Goal: Information Seeking & Learning: Find contact information

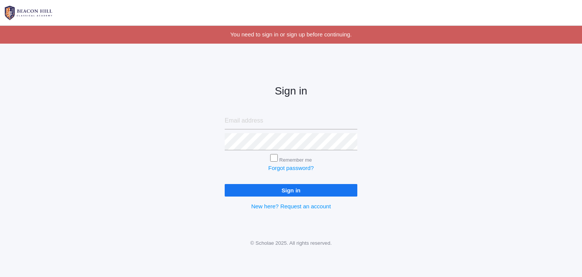
type input "mrs.allison.smith@gmail.com"
click at [284, 191] on input "Sign in" at bounding box center [291, 190] width 133 height 13
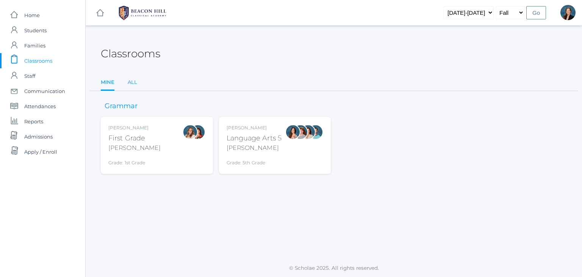
click at [132, 82] on link "All" at bounding box center [132, 82] width 9 height 15
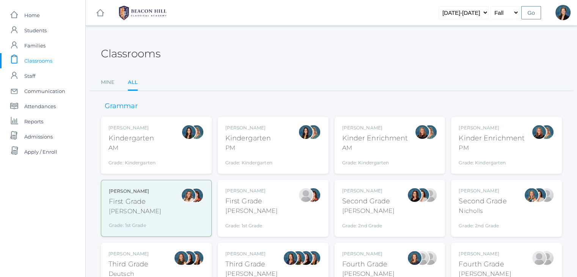
click at [156, 151] on div "Jordyn Dewey Kindergarten AM Grade: Kindergarten *KIND" at bounding box center [156, 145] width 96 height 42
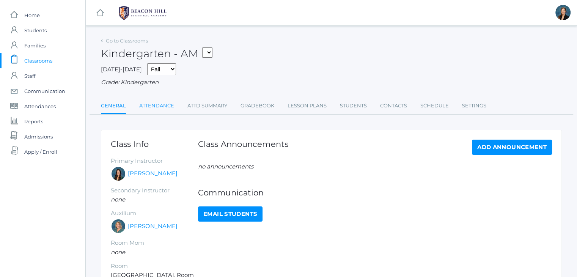
click at [155, 103] on link "Attendance" at bounding box center [156, 105] width 35 height 15
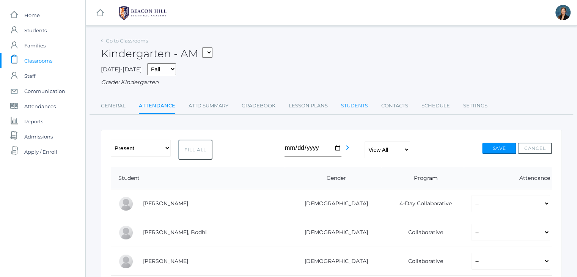
click at [348, 106] on link "Students" at bounding box center [354, 105] width 27 height 15
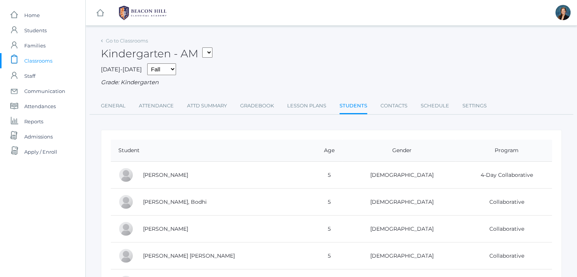
click at [338, 67] on div "2025-2026 Fall Spring Grade: Kindergarten" at bounding box center [331, 75] width 461 height 24
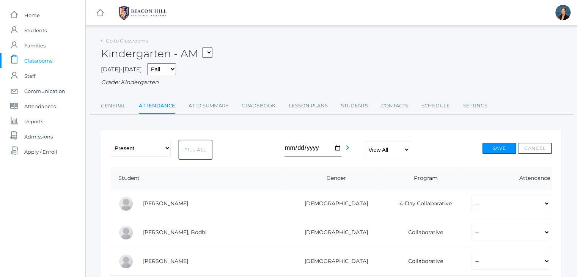
click at [212, 51] on select "01LA - First Grade Barber 05LA - Language Arts 5 Salazar" at bounding box center [207, 52] width 10 height 10
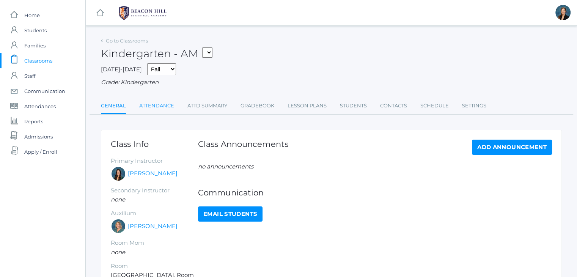
click at [156, 104] on link "Attendance" at bounding box center [156, 105] width 35 height 15
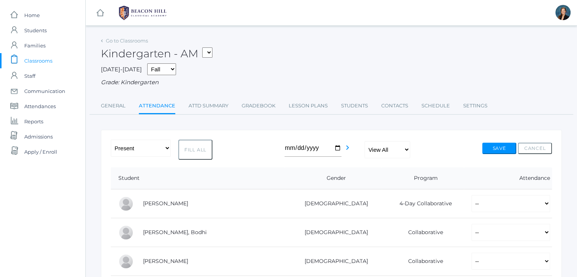
click at [33, 62] on span "Classrooms" at bounding box center [38, 60] width 28 height 15
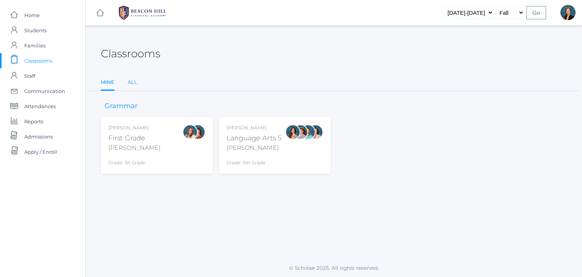
click at [130, 79] on link "All" at bounding box center [132, 82] width 9 height 15
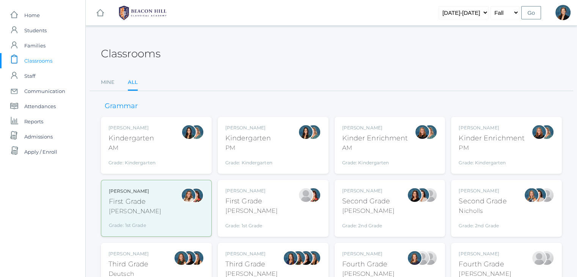
click at [259, 147] on div "PM" at bounding box center [248, 147] width 47 height 9
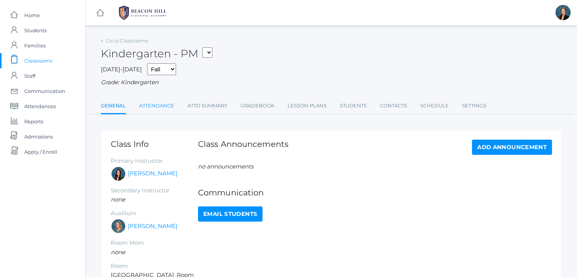
click at [163, 102] on link "Attendance" at bounding box center [156, 105] width 35 height 15
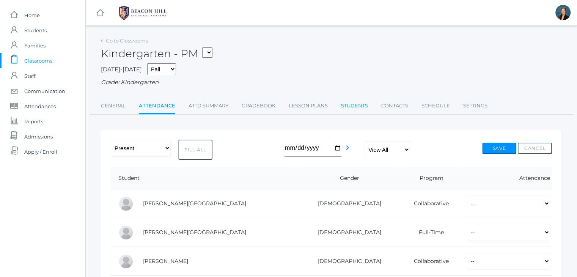
click at [353, 105] on link "Students" at bounding box center [354, 105] width 27 height 15
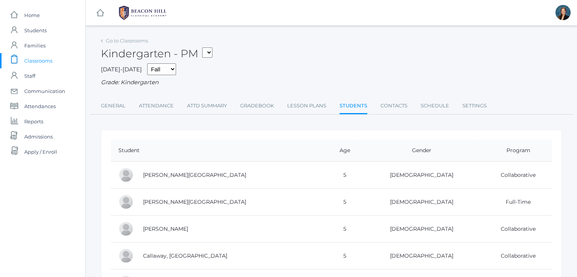
click at [340, 78] on div "[DATE]-[DATE] Fall Spring Grade: Kindergarten" at bounding box center [331, 75] width 461 height 24
click at [332, 64] on div "[DATE]-[DATE] Fall Spring Grade: Kindergarten" at bounding box center [331, 75] width 461 height 24
click at [416, 84] on div "Grade: Kindergarten" at bounding box center [331, 82] width 461 height 9
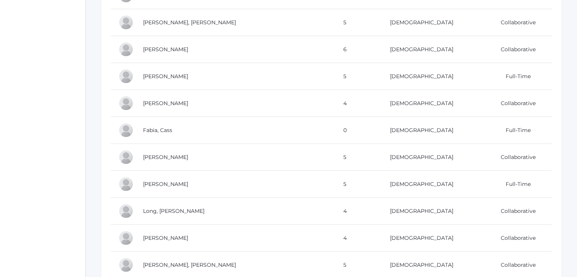
scroll to position [379, 0]
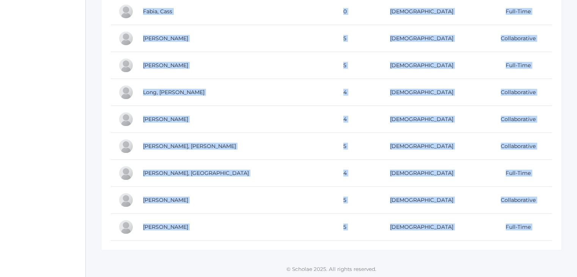
drag, startPoint x: 130, startPoint y: 157, endPoint x: 241, endPoint y: 294, distance: 176.6
copy div "ent Age Gender Program Bair, Charlotte 5 Female Collaborative Bell, Jordan 5 Fe…"
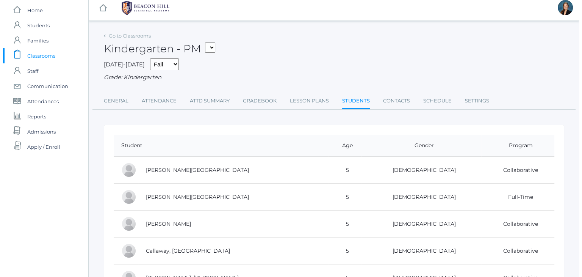
scroll to position [0, 0]
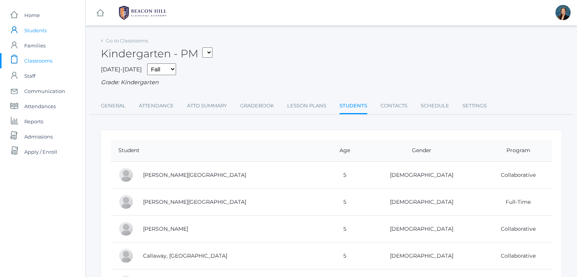
click at [33, 25] on span "Students" at bounding box center [35, 30] width 22 height 15
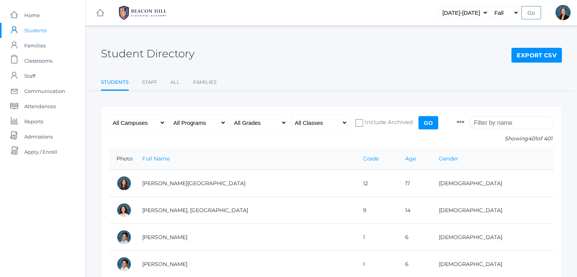
click at [497, 123] on input "search" at bounding box center [511, 122] width 84 height 13
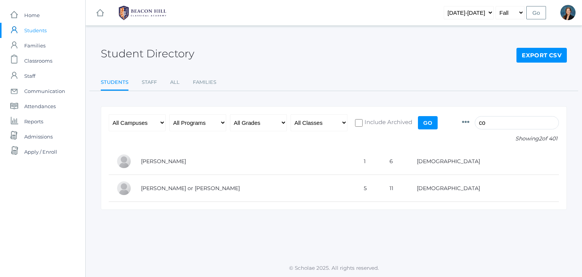
type input "c"
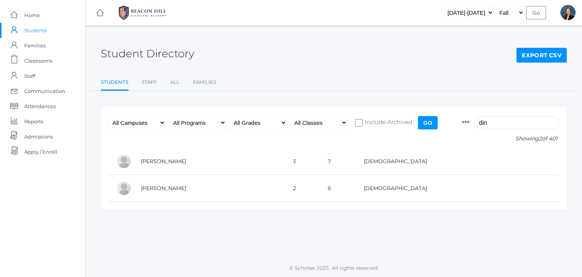
click at [497, 124] on input "din" at bounding box center [517, 122] width 84 height 13
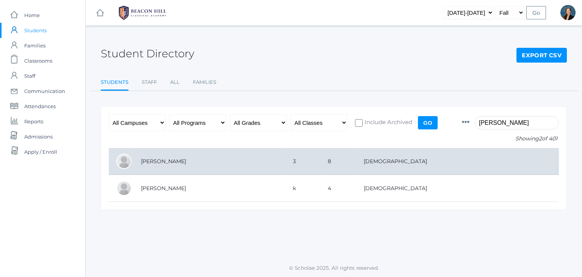
type input "lopez"
click at [164, 156] on td "[PERSON_NAME]" at bounding box center [209, 161] width 152 height 27
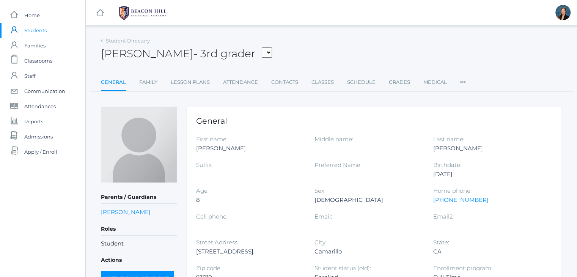
click at [322, 52] on div "[PERSON_NAME] - 3rd grader [PERSON_NAME] [PERSON_NAME], [PERSON_NAME], [PERSON_…" at bounding box center [331, 49] width 461 height 28
click at [338, 44] on div "[PERSON_NAME] - 3rd grader [PERSON_NAME] [PERSON_NAME], [PERSON_NAME], [PERSON_…" at bounding box center [331, 49] width 461 height 28
click at [331, 45] on div "Francisco Lopez - 3rd grader Armstrong, Sadie Bell, Isaiah Burgh, Bennett Canty…" at bounding box center [331, 49] width 461 height 28
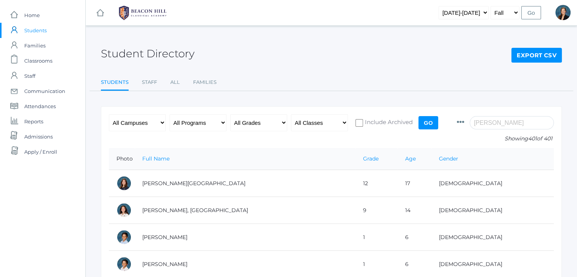
click at [238, 45] on div "Student Directory Export CSV" at bounding box center [331, 49] width 461 height 28
click at [298, 52] on div "Student Directory Export CSV" at bounding box center [331, 49] width 461 height 28
click at [268, 77] on ul "Students Staff All Families" at bounding box center [331, 83] width 461 height 16
click at [288, 40] on div "Student Directory Export CSV" at bounding box center [331, 49] width 461 height 28
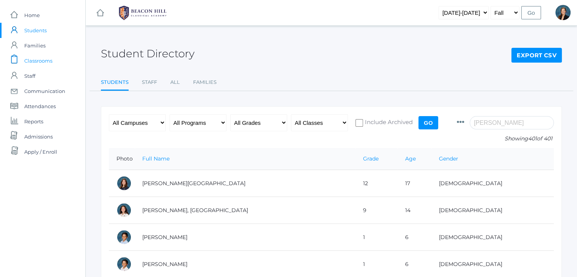
click at [41, 61] on span "Classrooms" at bounding box center [38, 60] width 28 height 15
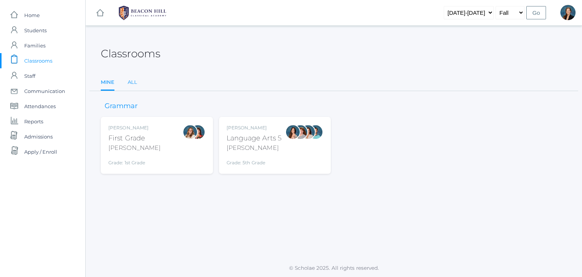
click at [131, 82] on link "All" at bounding box center [132, 82] width 9 height 15
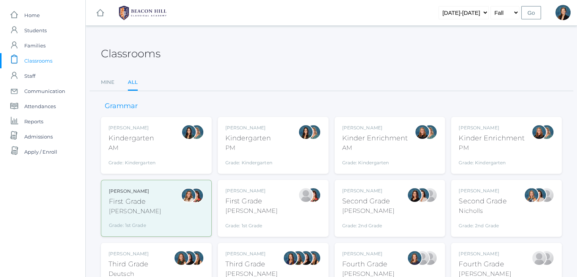
click at [251, 135] on div "Kindergarten" at bounding box center [248, 138] width 47 height 10
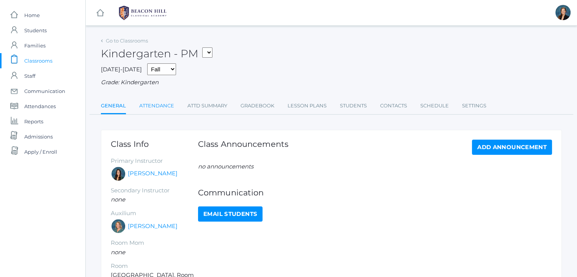
click at [163, 106] on link "Attendance" at bounding box center [156, 105] width 35 height 15
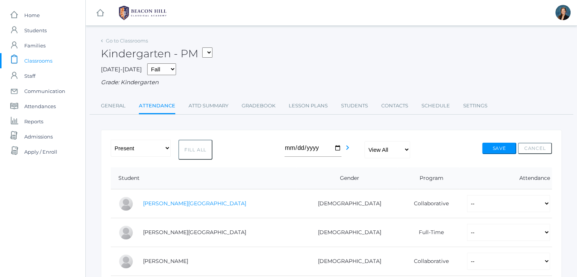
click at [162, 204] on link "[PERSON_NAME][GEOGRAPHIC_DATA]" at bounding box center [194, 203] width 103 height 7
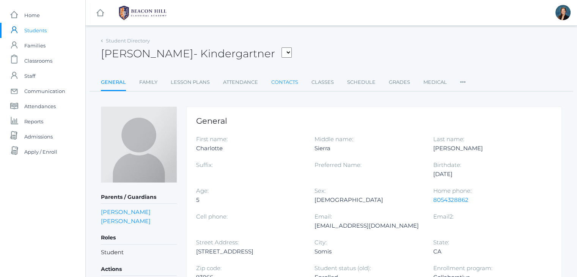
click at [292, 78] on link "Contacts" at bounding box center [284, 82] width 27 height 15
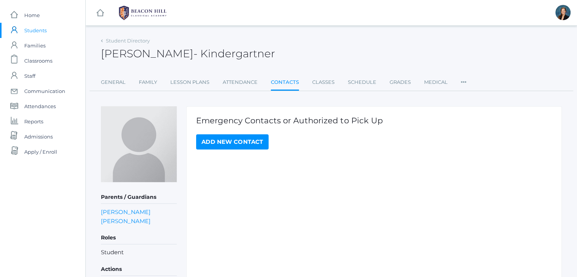
click at [346, 45] on div "[PERSON_NAME] - Kindergartner [PERSON_NAME] Kindergartner" at bounding box center [331, 49] width 461 height 28
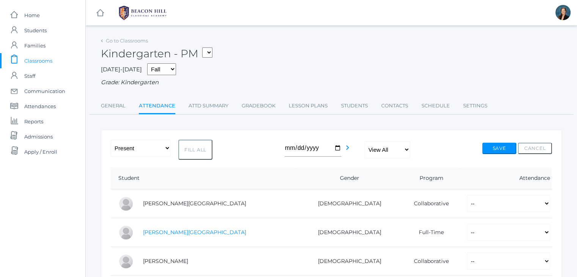
click at [156, 232] on link "[PERSON_NAME][GEOGRAPHIC_DATA]" at bounding box center [194, 232] width 103 height 7
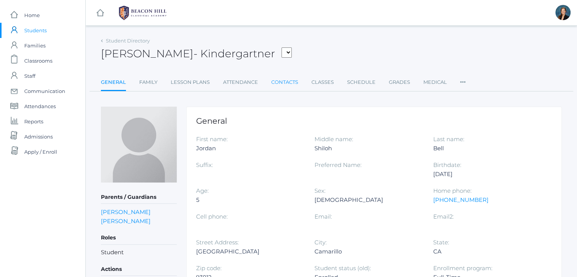
click at [286, 83] on link "Contacts" at bounding box center [284, 82] width 27 height 15
click at [431, 83] on link "Medical" at bounding box center [435, 82] width 24 height 15
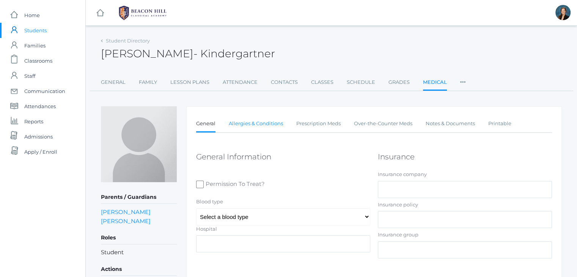
click at [273, 125] on link "Allergies & Conditions" at bounding box center [256, 123] width 54 height 15
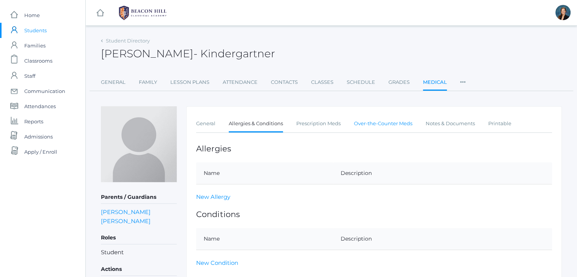
click at [361, 123] on link "Over-the-Counter Meds" at bounding box center [383, 123] width 58 height 15
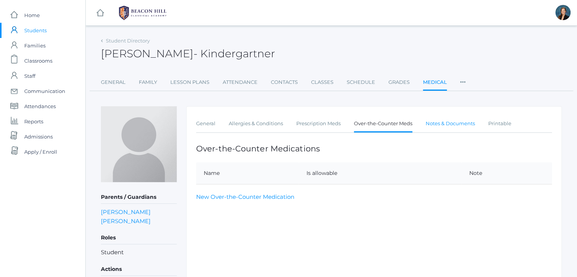
click at [451, 124] on link "Notes & Documents" at bounding box center [449, 123] width 49 height 15
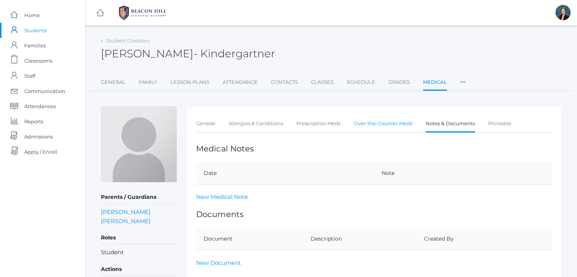
click at [393, 125] on link "Over-the-Counter Meds" at bounding box center [383, 123] width 58 height 15
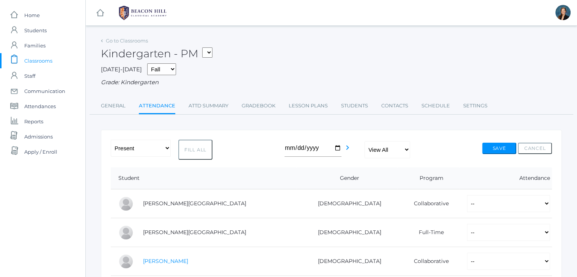
click at [155, 260] on link "Blasman, Lee" at bounding box center [165, 260] width 45 height 7
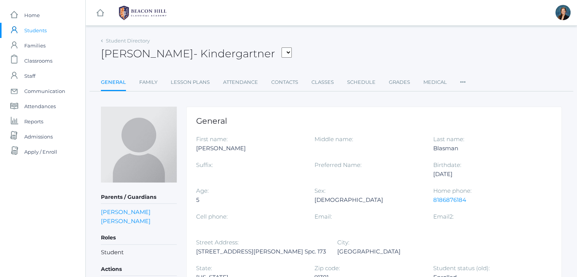
click at [354, 51] on div "Lee Blasman - Kindergartner Bair, Charlotte Bell, Jordan Blasman, Lee Callaway,…" at bounding box center [331, 49] width 461 height 28
click at [284, 82] on link "Contacts" at bounding box center [284, 82] width 27 height 15
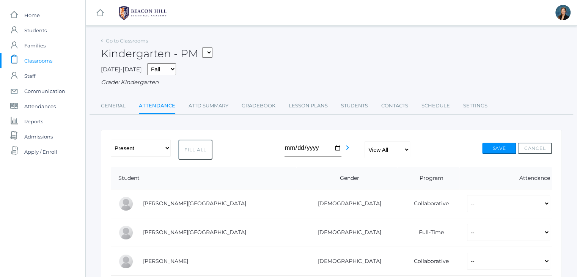
click at [345, 55] on div "Kindergarten - PM 01LA - First Grade Barber 05LA - Language Arts 5 Salazar" at bounding box center [331, 49] width 461 height 28
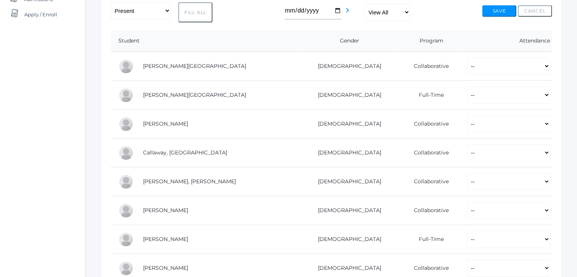
scroll to position [152, 0]
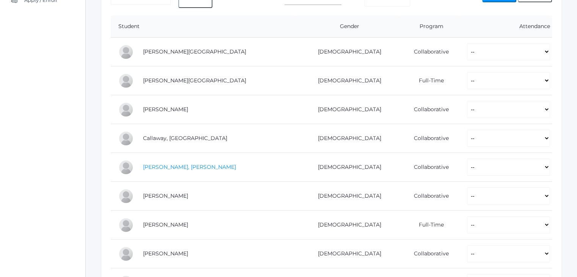
click at [166, 164] on link "Cardenas, Luna" at bounding box center [189, 166] width 93 height 7
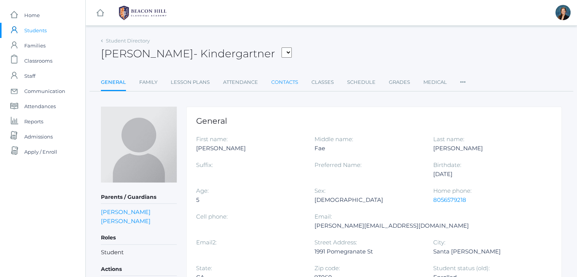
click at [283, 84] on link "Contacts" at bounding box center [284, 82] width 27 height 15
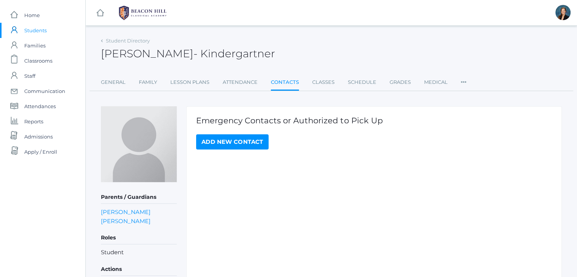
click at [318, 36] on div "Luna Cardenas - Kindergartner Luna Cardenas Kindergartner" at bounding box center [331, 49] width 461 height 28
click at [29, 29] on span "Students" at bounding box center [35, 30] width 22 height 15
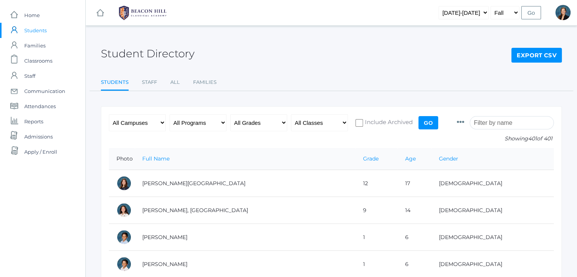
click at [511, 120] on input "search" at bounding box center [511, 122] width 84 height 13
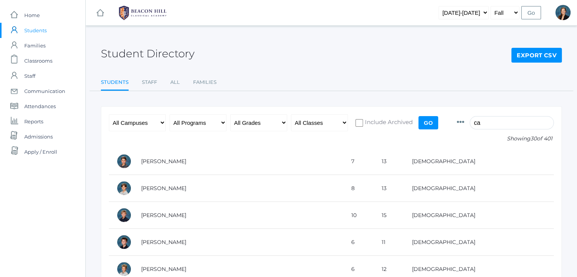
type input "c"
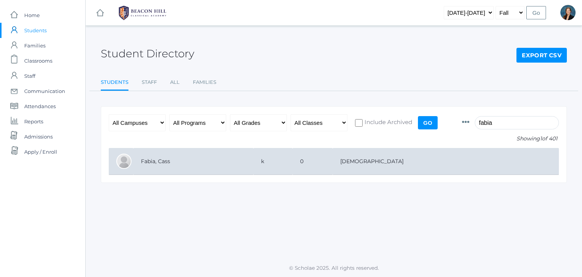
type input "fabia"
click at [150, 161] on td "Fabia, Cass" at bounding box center [193, 161] width 120 height 27
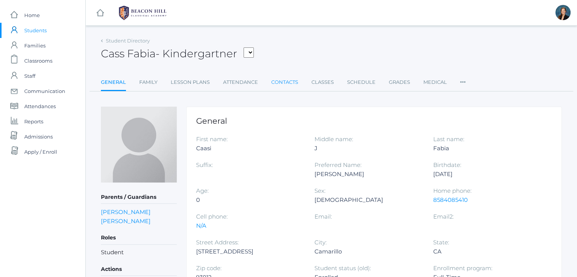
click at [287, 79] on link "Contacts" at bounding box center [284, 82] width 27 height 15
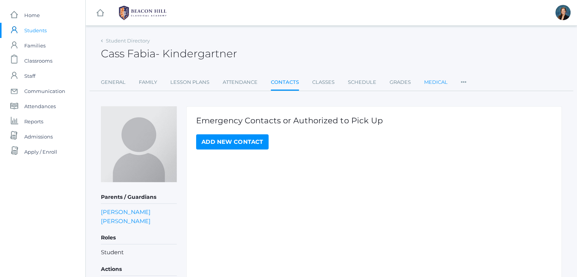
click at [434, 83] on link "Medical" at bounding box center [436, 82] width 24 height 15
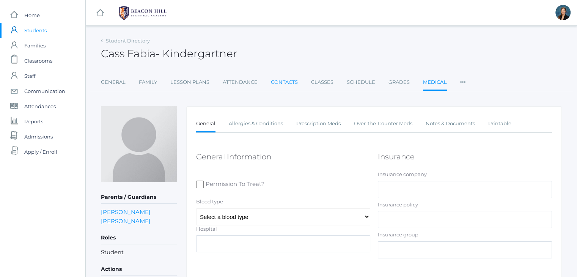
click at [278, 82] on link "Contacts" at bounding box center [284, 82] width 27 height 15
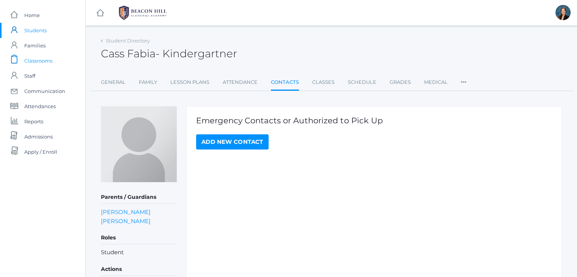
click at [42, 66] on span "Classrooms" at bounding box center [38, 60] width 28 height 15
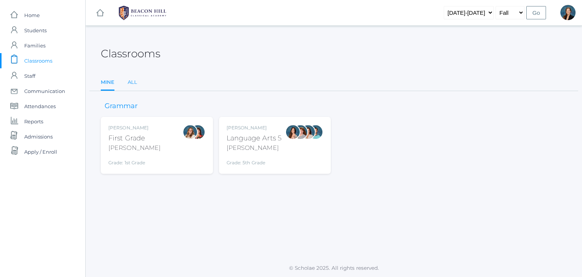
click at [128, 82] on link "All" at bounding box center [132, 82] width 9 height 15
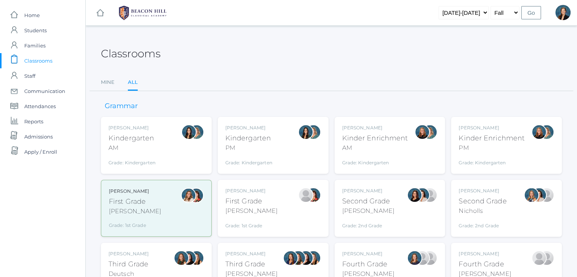
click at [145, 135] on div "Kindergarten" at bounding box center [131, 138] width 47 height 10
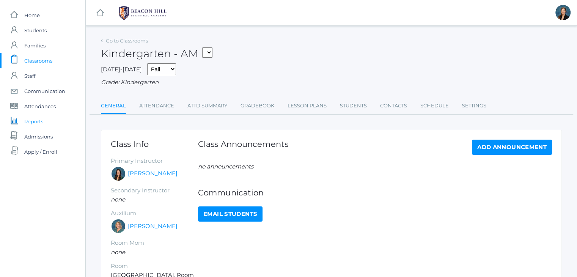
click at [38, 121] on span "Reports" at bounding box center [33, 121] width 19 height 15
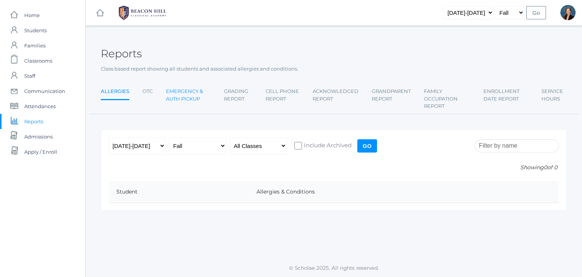
click at [191, 90] on link "Emergency & Auth Pickup" at bounding box center [188, 95] width 45 height 22
click at [257, 151] on select "All Classes Grammar - *KIND - Kindergarten AM - *KIND - Kindergarten PM - *KNDC…" at bounding box center [258, 145] width 57 height 17
select select "2131"
click at [230, 137] on select "All Classes Grammar - *KIND - Kindergarten AM - *KIND - Kindergarten PM - *KNDC…" at bounding box center [258, 145] width 57 height 17
click at [366, 146] on input "Go" at bounding box center [367, 145] width 20 height 13
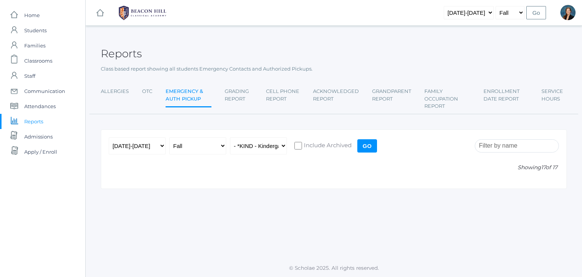
click at [366, 146] on input "Go" at bounding box center [367, 145] width 20 height 13
click at [283, 149] on select "All Classes Grammar - *KIND - Kindergarten AM - *KIND - Kindergarten PM - *KNDC…" at bounding box center [258, 145] width 57 height 17
select select "1989"
click at [230, 137] on select "All Classes Grammar - *KIND - Kindergarten AM - *KIND - Kindergarten PM - *KNDC…" at bounding box center [258, 145] width 57 height 17
click at [365, 143] on input "Go" at bounding box center [367, 145] width 20 height 13
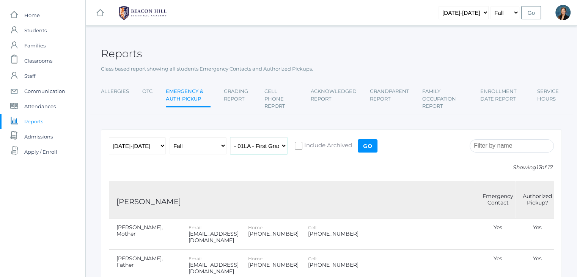
click at [268, 143] on select "All Classes Grammar - *KIND - Kindergarten AM - *KIND - Kindergarten PM - *KNDC…" at bounding box center [258, 145] width 57 height 17
select select "2131"
click at [230, 137] on select "All Classes Grammar - *KIND - Kindergarten AM - *KIND - Kindergarten PM - *KNDC…" at bounding box center [258, 145] width 57 height 17
click at [367, 147] on input "Go" at bounding box center [367, 145] width 20 height 13
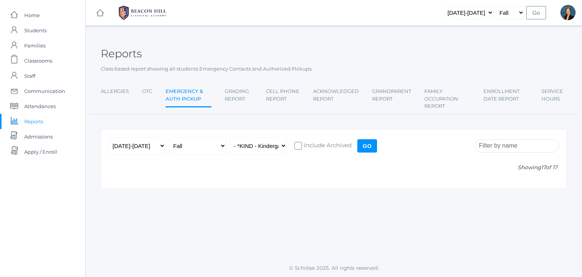
click at [367, 147] on input "Go" at bounding box center [367, 145] width 20 height 13
click at [269, 145] on select "All Classes Grammar - *KIND - Kindergarten AM - *KIND - Kindergarten PM - *KNDC…" at bounding box center [258, 145] width 57 height 17
select select "1989"
click at [230, 137] on select "All Classes Grammar - *KIND - Kindergarten AM - *KIND - Kindergarten PM - *KNDC…" at bounding box center [258, 145] width 57 height 17
click at [364, 146] on input "Go" at bounding box center [367, 145] width 20 height 13
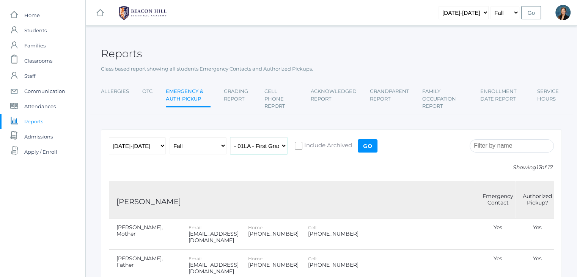
click at [265, 144] on select "All Classes Grammar - *KIND - Kindergarten AM - *KIND - Kindergarten PM - *KNDC…" at bounding box center [258, 145] width 57 height 17
select select "1957"
click at [230, 137] on select "All Classes Grammar - *KIND - Kindergarten AM - *KIND - Kindergarten PM - *KNDC…" at bounding box center [258, 145] width 57 height 17
click at [364, 146] on input "Go" at bounding box center [367, 145] width 20 height 13
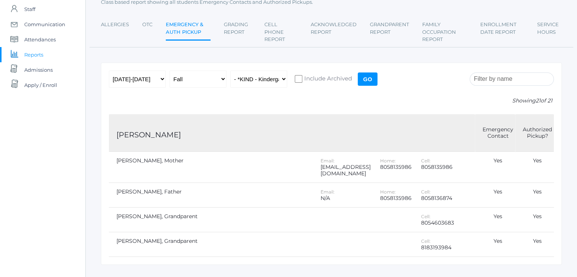
scroll to position [66, 0]
click at [250, 79] on select "All Classes Grammar - *KIND - Kindergarten AM - *KIND - Kindergarten PM - *KNDC…" at bounding box center [258, 79] width 57 height 17
select select "2131"
click at [230, 71] on select "All Classes Grammar - *KIND - Kindergarten AM - *KIND - Kindergarten PM - *KNDC…" at bounding box center [258, 79] width 57 height 17
click at [370, 86] on div "[DATE]-[DATE] [DATE]-[DATE] [DATE]-[DATE] [DATE]-[DATE] [DATE]-[DATE] [DATE]-[D…" at bounding box center [244, 81] width 270 height 21
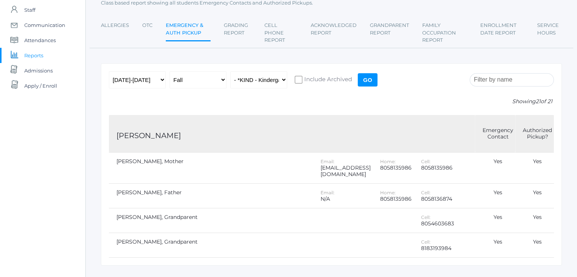
click at [366, 78] on input "Go" at bounding box center [367, 79] width 20 height 13
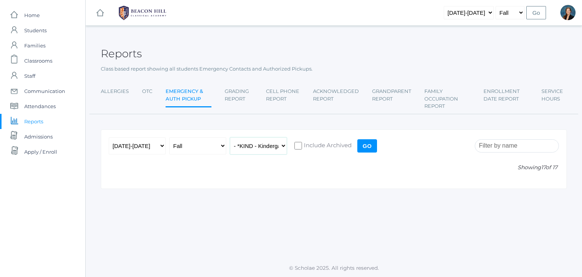
click at [252, 143] on select "All Classes Grammar - *KIND - Kindergarten AM - *KIND - Kindergarten PM - *KNDC…" at bounding box center [258, 145] width 57 height 17
select select "2207"
click at [230, 137] on select "All Classes Grammar - *KIND - Kindergarten AM - *KIND - Kindergarten PM - *KNDC…" at bounding box center [258, 145] width 57 height 17
click at [363, 145] on input "Go" at bounding box center [367, 145] width 20 height 13
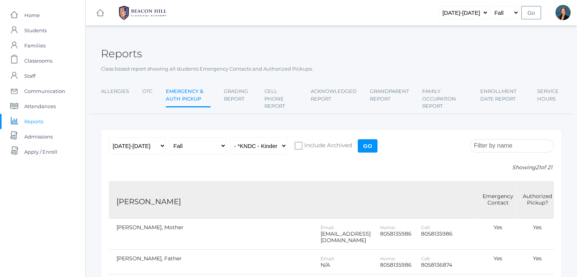
scroll to position [76, 0]
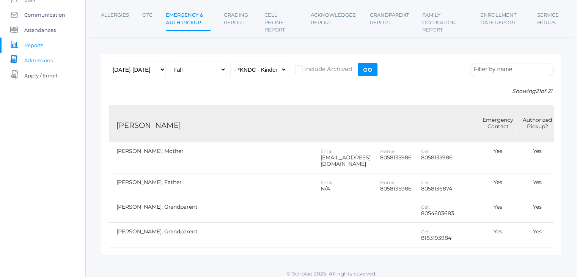
click at [36, 61] on span "Admissions" at bounding box center [38, 60] width 28 height 15
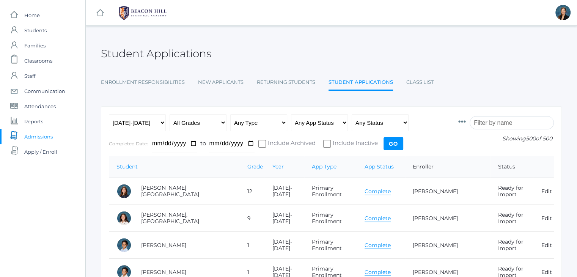
click at [249, 41] on div "Student Applications" at bounding box center [331, 49] width 461 height 28
click at [511, 122] on input "search" at bounding box center [511, 122] width 84 height 13
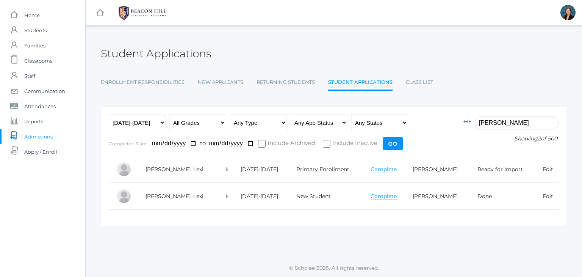
type input "judy"
click at [375, 167] on link "Complete" at bounding box center [384, 169] width 26 height 7
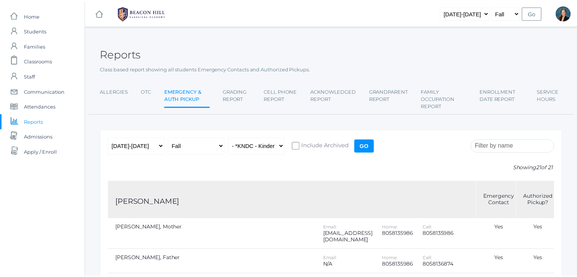
scroll to position [76, 0]
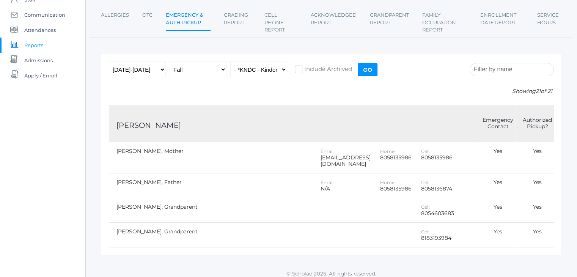
click at [492, 70] on input "search" at bounding box center [511, 69] width 84 height 13
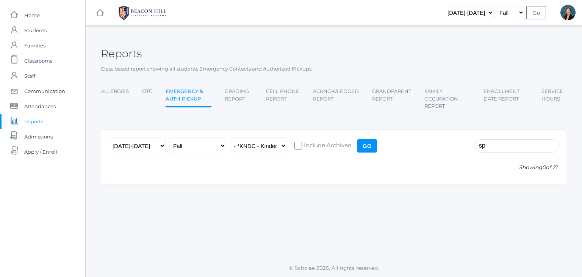
type input "s"
type input "i"
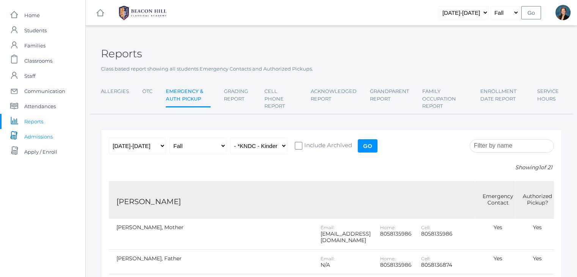
click at [46, 136] on span "Admissions" at bounding box center [38, 136] width 28 height 15
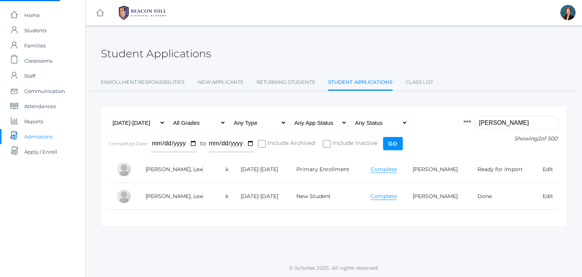
click at [513, 125] on input "judy" at bounding box center [517, 122] width 84 height 13
type input "j"
type input "int"
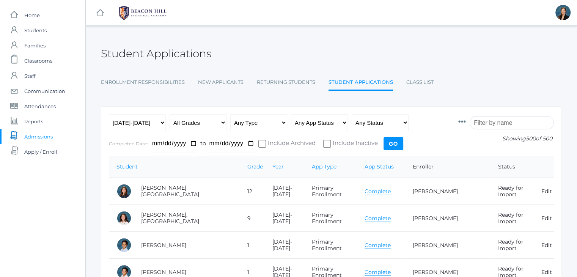
click at [503, 119] on input "search" at bounding box center [511, 122] width 84 height 13
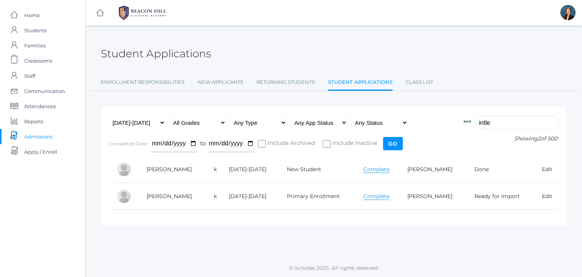
type input "intle"
click at [370, 197] on link "Complete" at bounding box center [377, 196] width 26 height 7
click at [265, 30] on div "icons/ui/navigation/hamburger Created with Sketch. icons/ui/navigation/home Cre…" at bounding box center [333, 138] width 497 height 277
click at [30, 76] on span "Staff" at bounding box center [29, 75] width 11 height 15
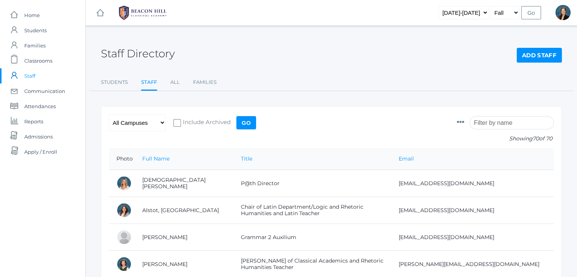
click at [487, 123] on input "search" at bounding box center [511, 122] width 84 height 13
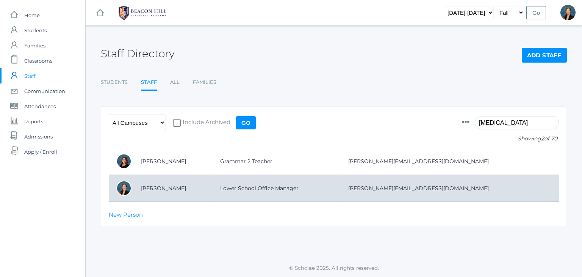
type input "alli"
click at [203, 183] on td "[PERSON_NAME]" at bounding box center [172, 188] width 79 height 27
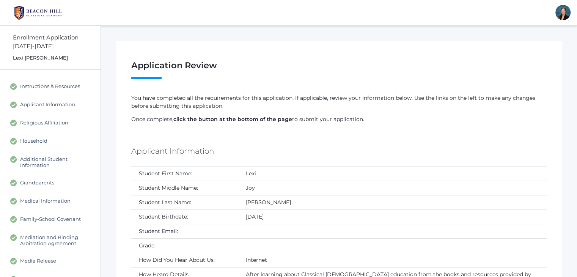
click at [417, 167] on td "Lexi" at bounding box center [392, 173] width 308 height 14
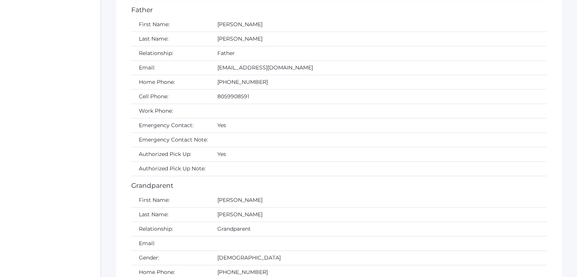
scroll to position [3477, 0]
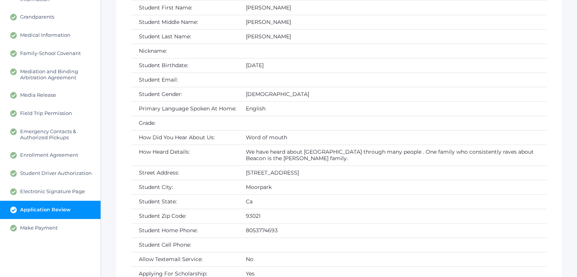
scroll to position [0, 0]
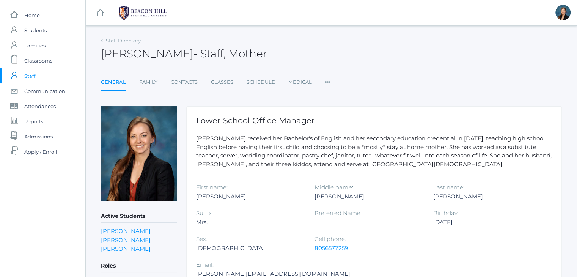
click at [364, 70] on div "Staff Directory [PERSON_NAME] - Staff, Mother [PERSON_NAME] Staff, Mother Gener…" at bounding box center [331, 63] width 461 height 56
click at [24, 13] on span "Home" at bounding box center [32, 15] width 16 height 15
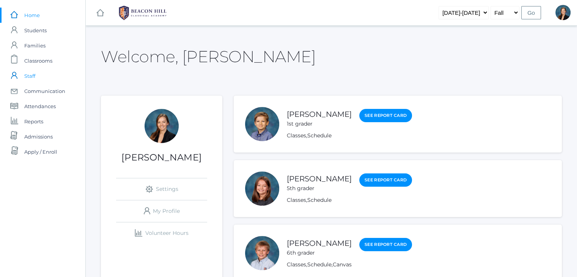
click at [31, 75] on span "Staff" at bounding box center [29, 75] width 11 height 15
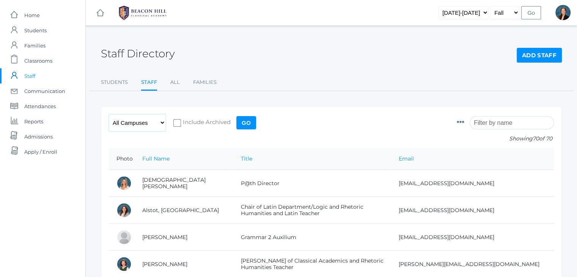
click at [132, 125] on select "All Campuses [GEOGRAPHIC_DATA]" at bounding box center [137, 122] width 57 height 17
select select "lower"
click at [109, 114] on select "All Campuses [GEOGRAPHIC_DATA]" at bounding box center [137, 122] width 57 height 17
click at [323, 73] on div "Staff Directory Add Staff Students Staff All Families Students Staff All Famili…" at bounding box center [331, 63] width 461 height 56
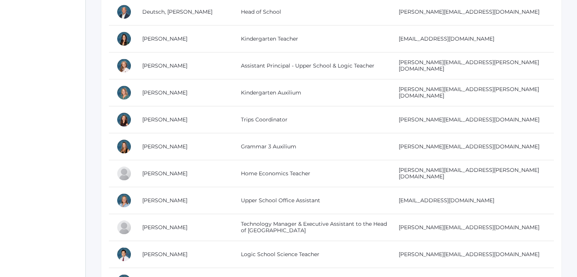
scroll to position [819, 0]
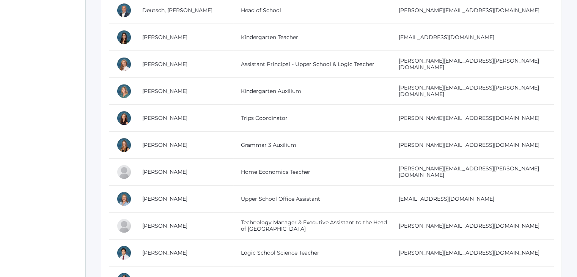
click at [20, 84] on div "icons/ui/navigation/home Created with Sketch. Home icons/user/plain Created wit…" at bounding box center [42, 234] width 85 height 2107
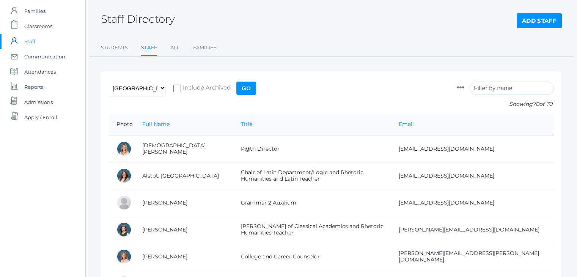
scroll to position [0, 0]
